Goal: Task Accomplishment & Management: Manage account settings

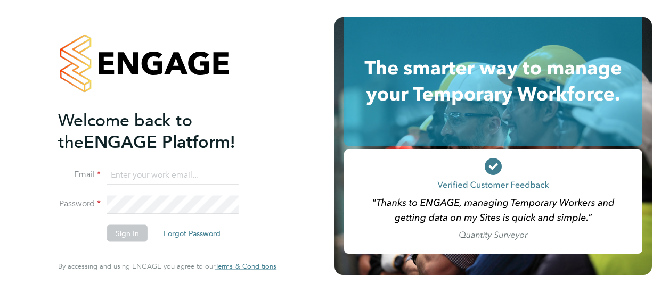
type input "daniel.storey@cpplc.com"
click at [129, 237] on button "Sign In" at bounding box center [127, 233] width 40 height 17
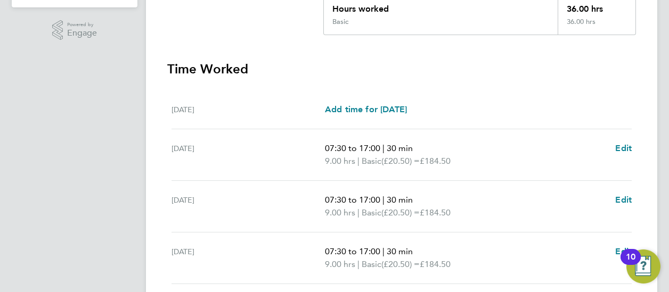
scroll to position [471, 0]
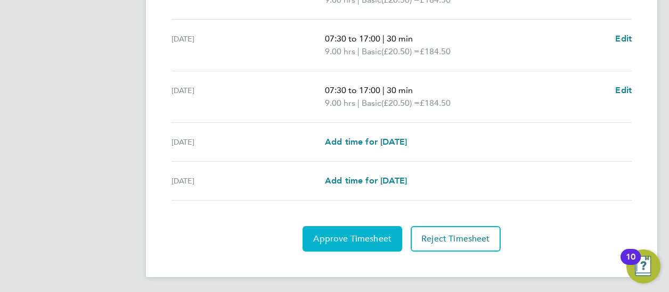
click at [375, 239] on span "Approve Timesheet" at bounding box center [352, 239] width 78 height 11
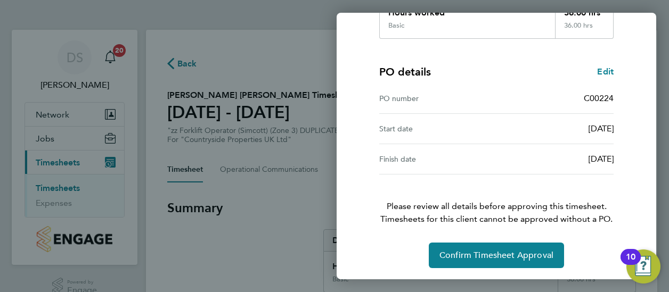
scroll to position [216, 0]
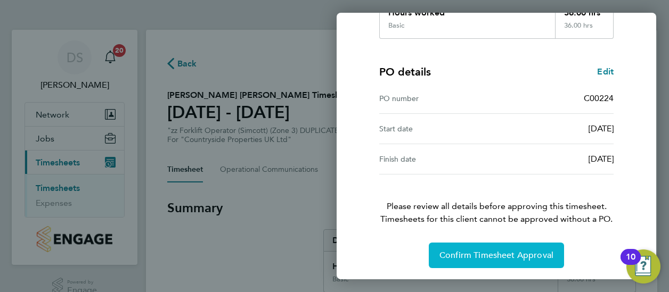
click at [500, 254] on span "Confirm Timesheet Approval" at bounding box center [497, 255] width 114 height 11
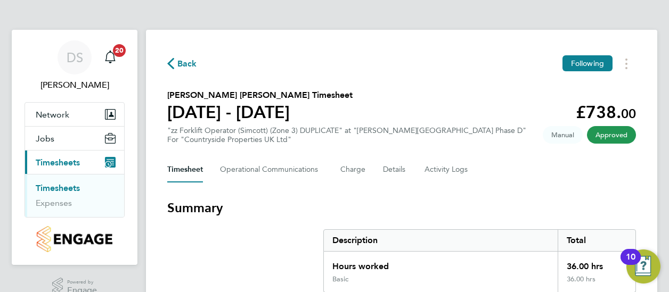
drag, startPoint x: 74, startPoint y: 189, endPoint x: 142, endPoint y: 182, distance: 69.1
click at [74, 188] on link "Timesheets" at bounding box center [58, 188] width 44 height 10
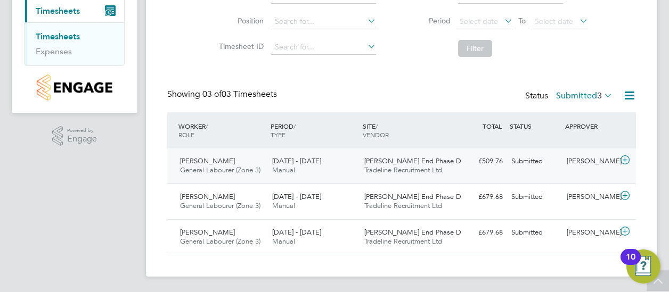
click at [312, 166] on div "25 - 31 Aug 2025 Manual" at bounding box center [314, 166] width 92 height 27
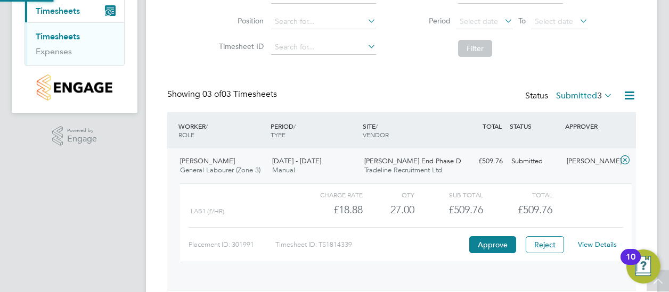
scroll to position [18, 104]
click at [501, 237] on button "Approve" at bounding box center [492, 245] width 47 height 17
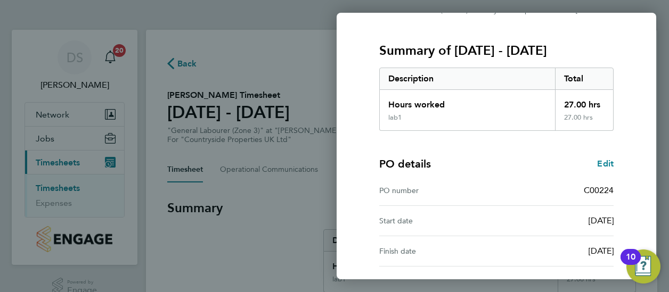
scroll to position [216, 0]
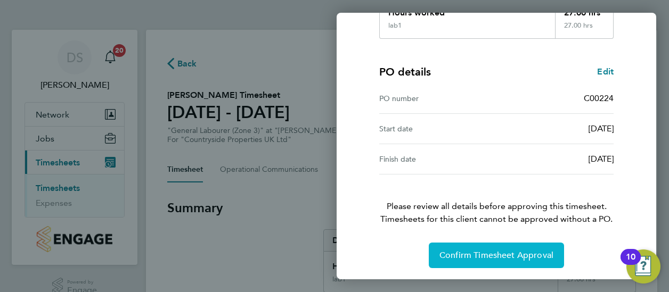
click at [487, 259] on button "Confirm Timesheet Approval" at bounding box center [496, 256] width 135 height 26
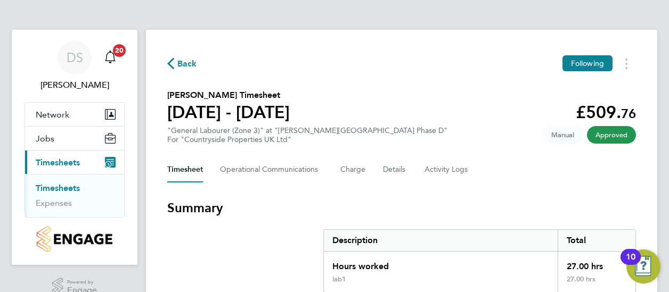
click at [56, 187] on link "Timesheets" at bounding box center [58, 188] width 44 height 10
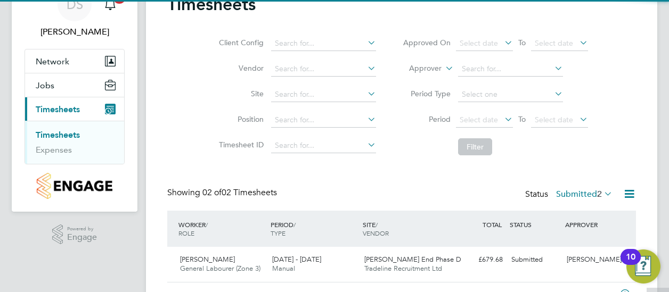
scroll to position [117, 0]
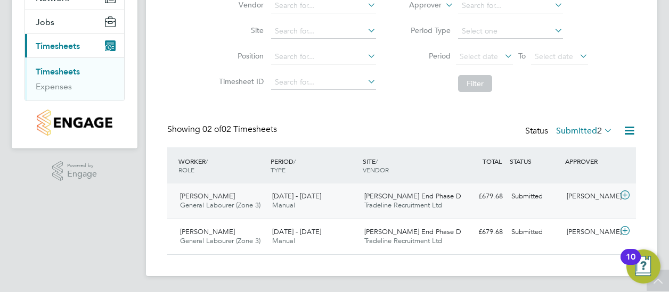
click at [311, 199] on span "[DATE] - [DATE]" at bounding box center [296, 196] width 49 height 9
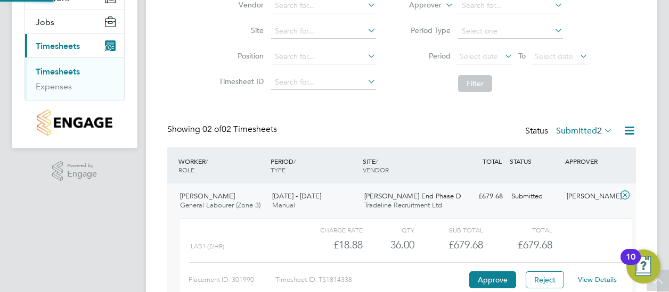
scroll to position [18, 104]
click at [491, 272] on button "Approve" at bounding box center [492, 280] width 47 height 17
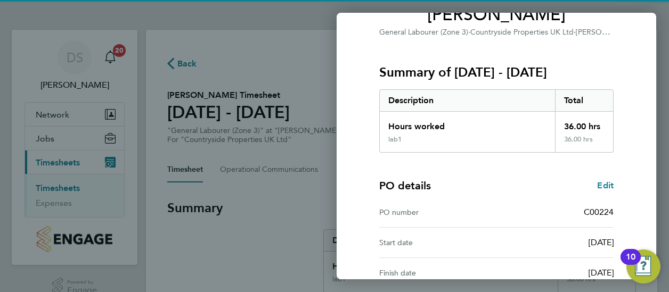
scroll to position [216, 0]
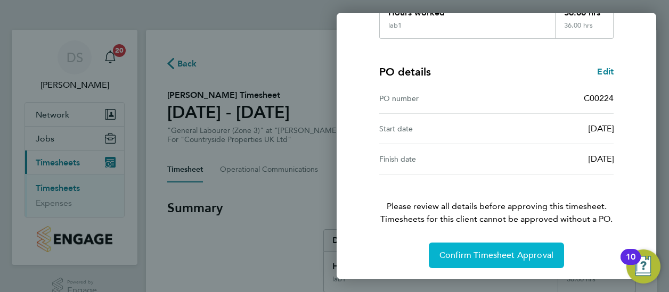
click at [489, 258] on span "Confirm Timesheet Approval" at bounding box center [497, 255] width 114 height 11
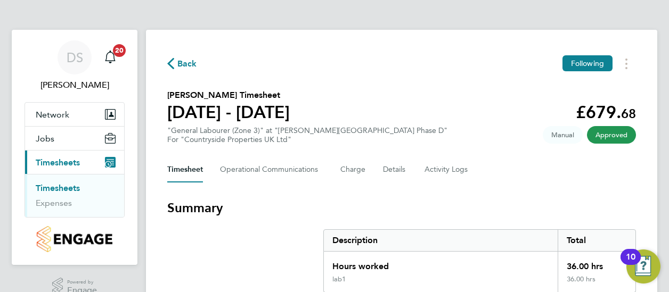
click at [72, 185] on link "Timesheets" at bounding box center [58, 188] width 44 height 10
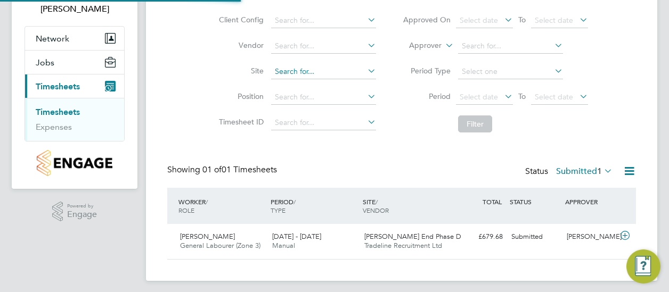
scroll to position [81, 0]
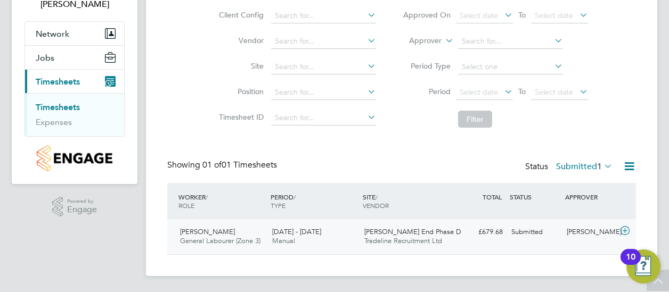
click at [310, 234] on span "25 - 31 Aug 2025" at bounding box center [296, 231] width 49 height 9
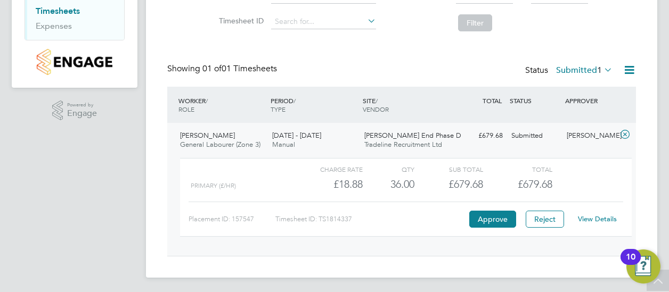
scroll to position [179, 0]
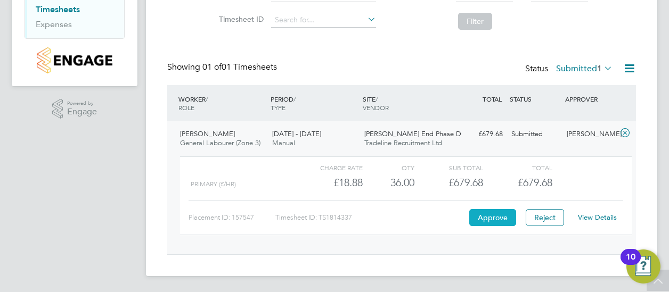
click at [479, 214] on button "Approve" at bounding box center [492, 217] width 47 height 17
